Goal: Find specific page/section: Find specific page/section

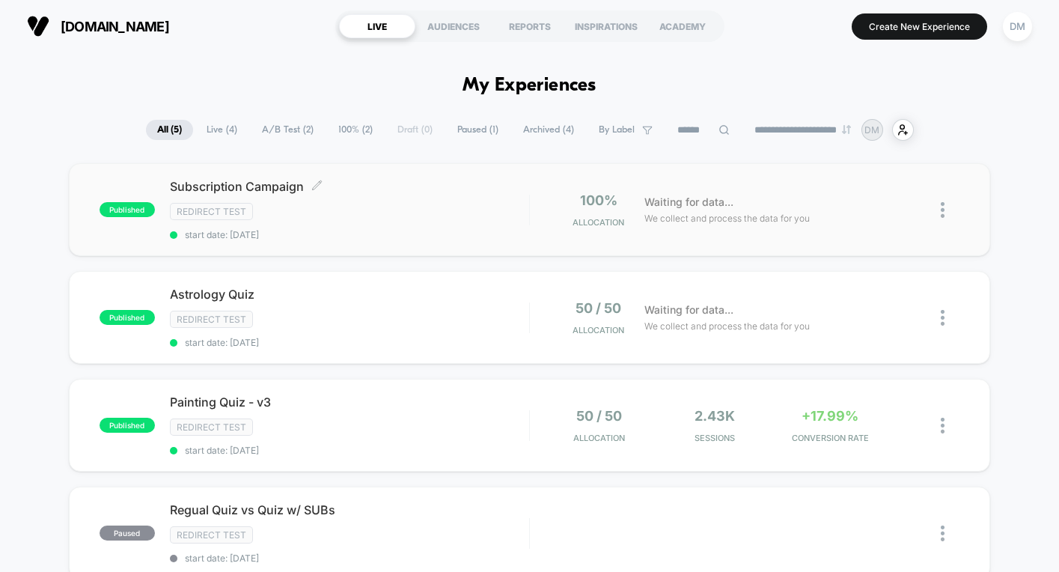
click at [368, 208] on div "Redirect Test" at bounding box center [349, 211] width 359 height 17
